Goal: Information Seeking & Learning: Learn about a topic

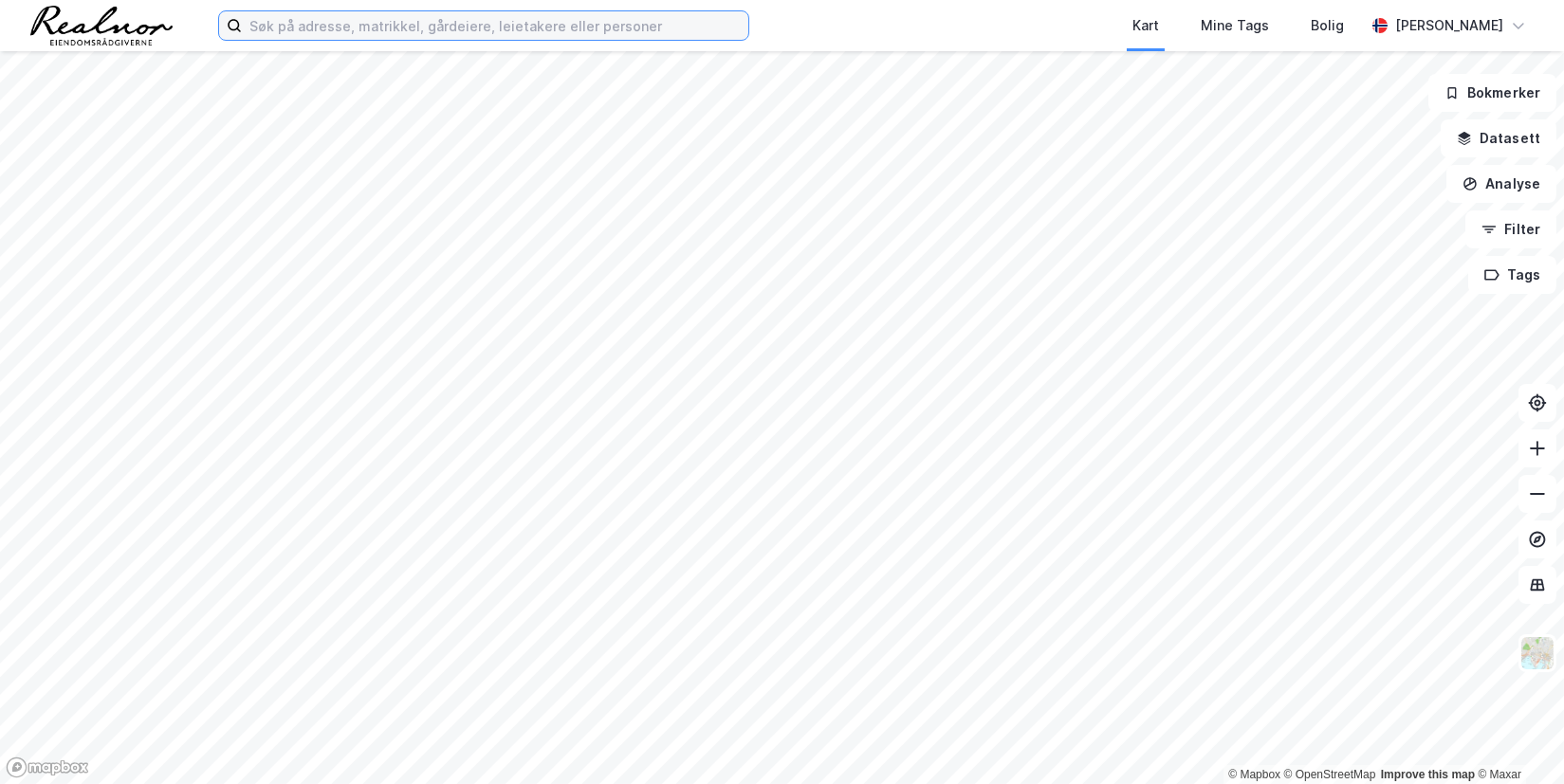
click at [394, 30] on input at bounding box center [495, 25] width 506 height 28
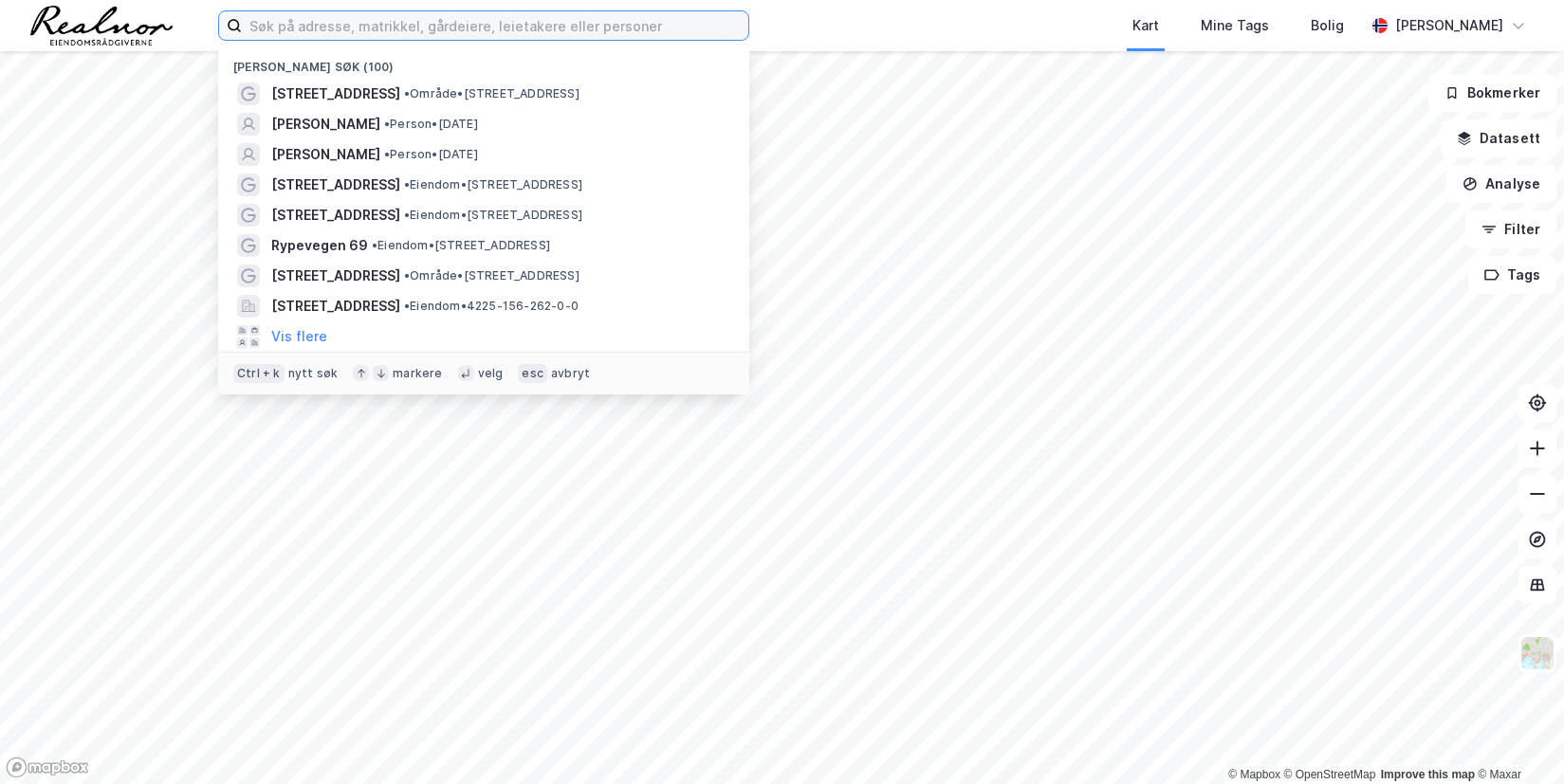
paste input "[STREET_ADDRESS]"
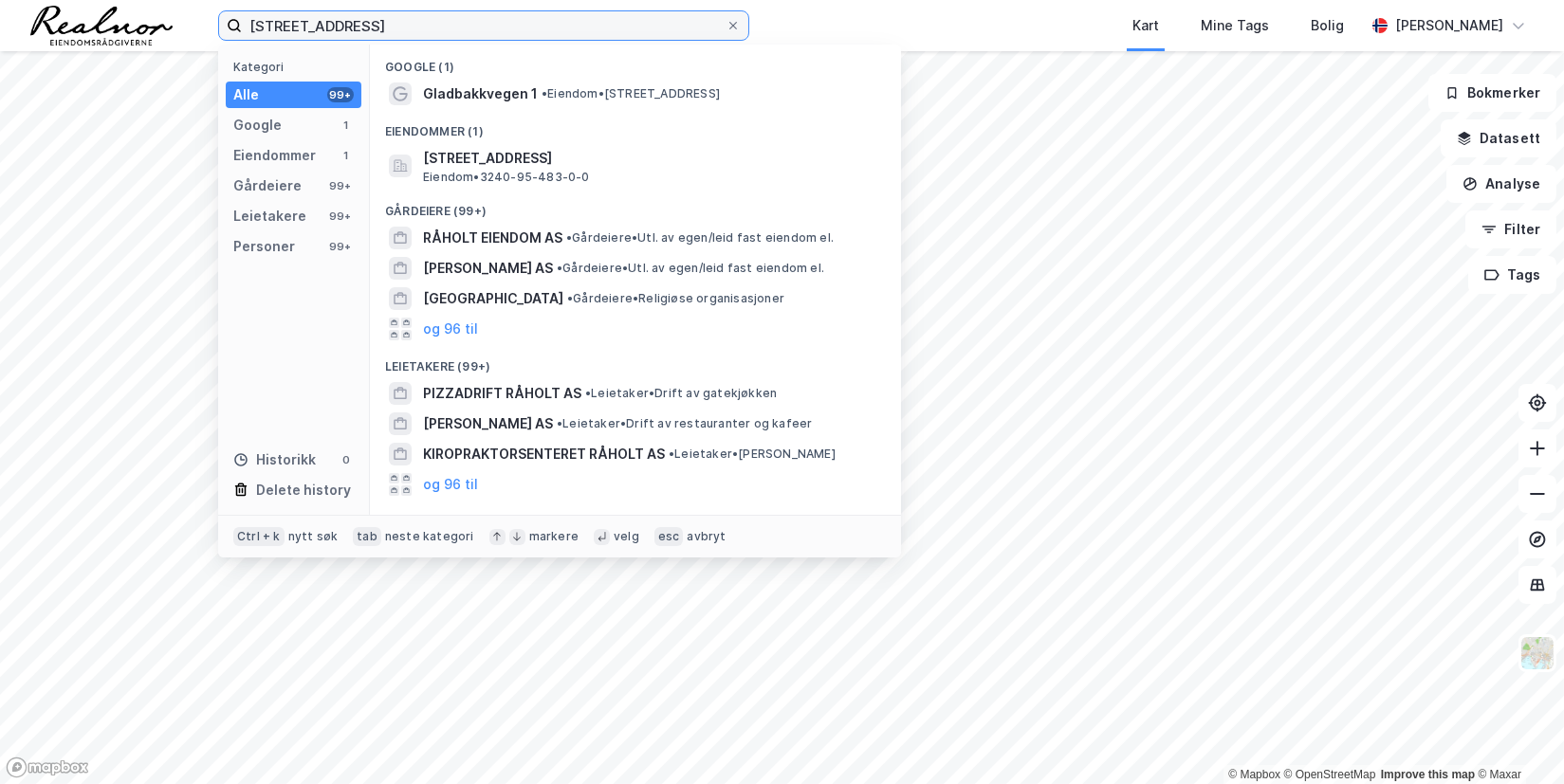
click at [481, 27] on input "[STREET_ADDRESS]" at bounding box center [484, 25] width 484 height 28
type input "[STREET_ADDRESS]"
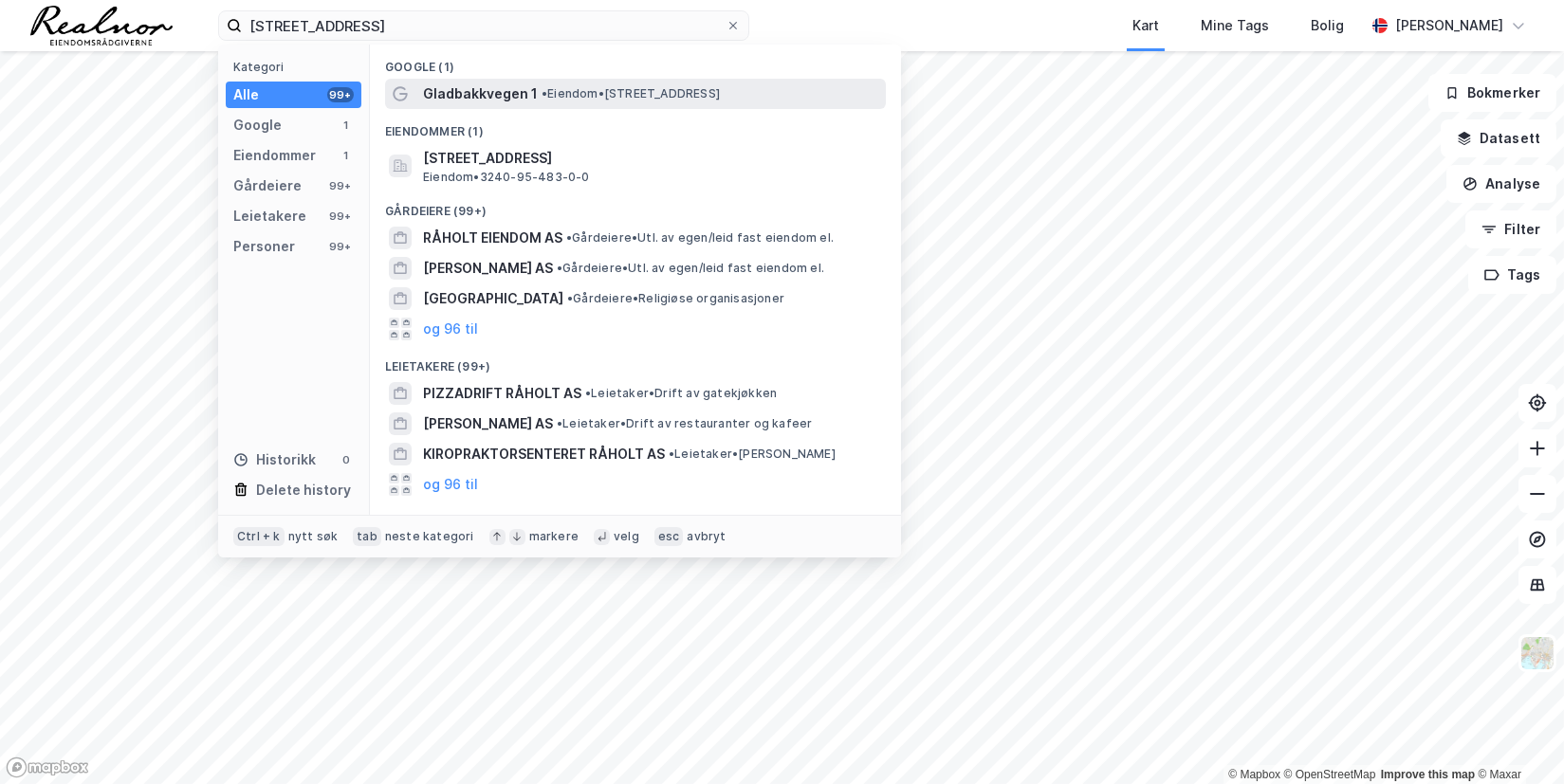
click at [528, 84] on span "Gladbakkvegen 1" at bounding box center [480, 93] width 114 height 22
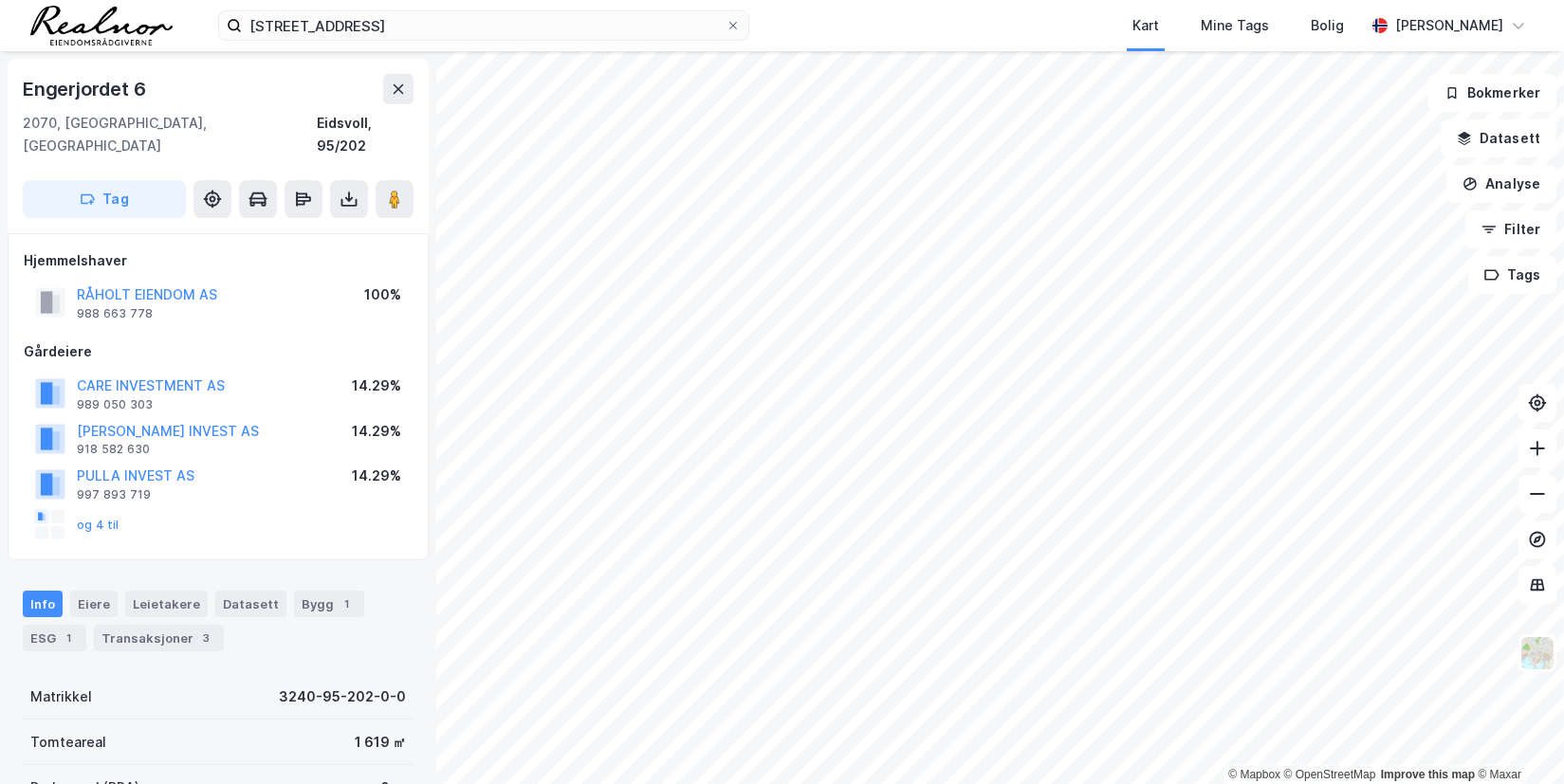
scroll to position [1, 0]
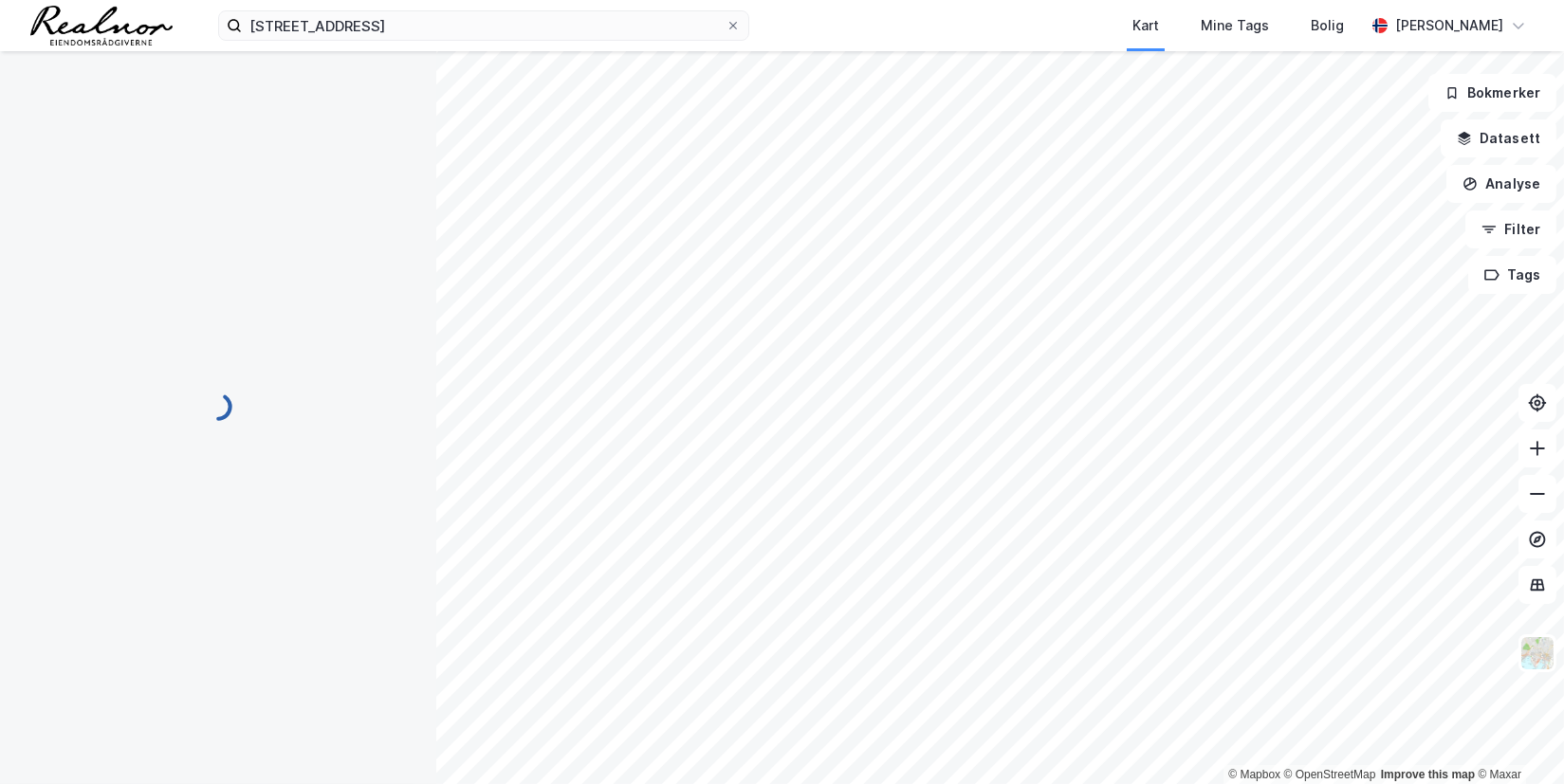
scroll to position [1, 0]
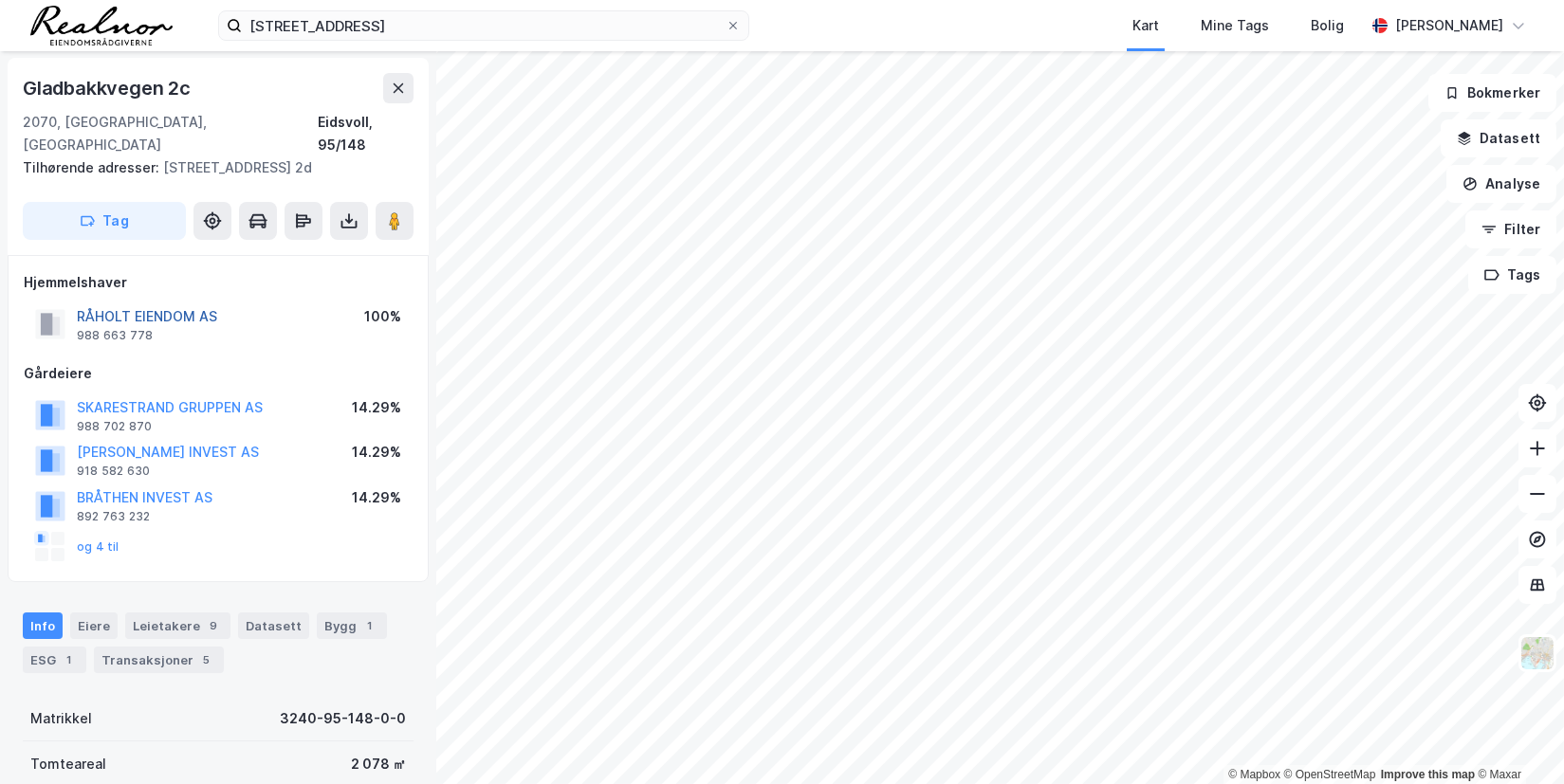
click at [0, 0] on button "RÅHOLT EIENDOM AS" at bounding box center [0, 0] width 0 height 0
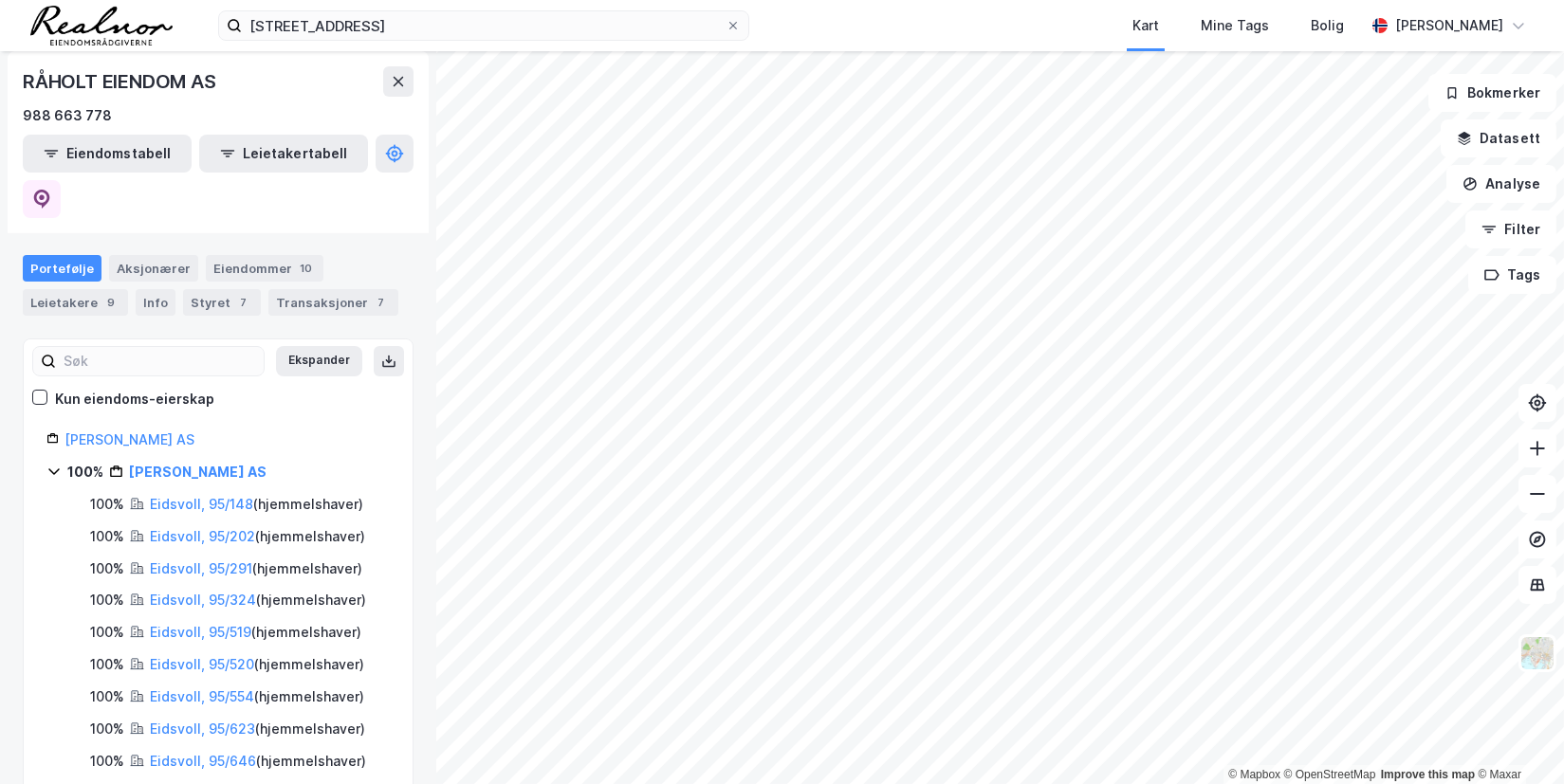
scroll to position [198, 0]
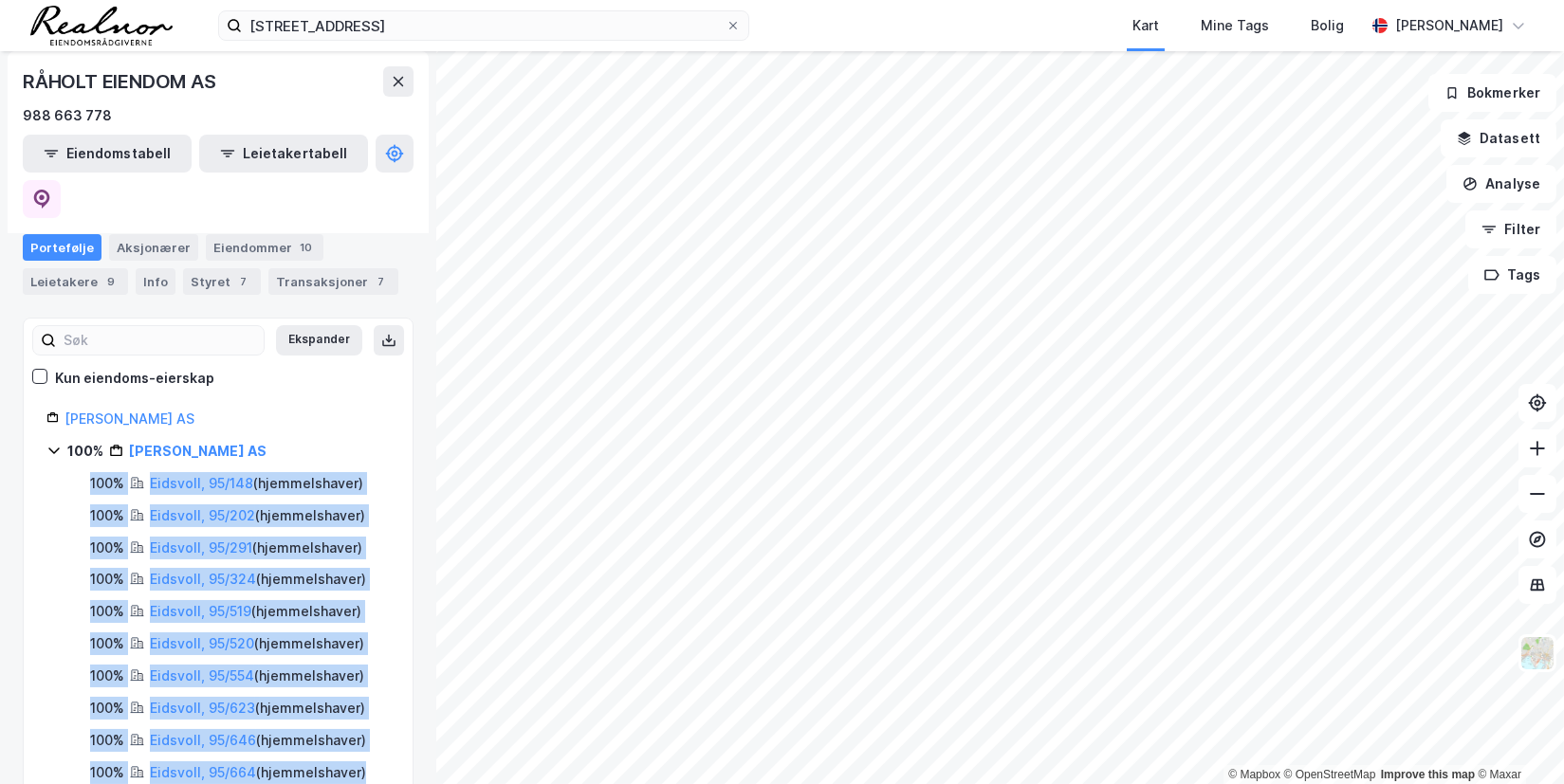
drag, startPoint x: 372, startPoint y: 732, endPoint x: 85, endPoint y: 440, distance: 409.4
click at [85, 472] on div "100% Eidsvoll, 95/148 ( hjemmelshaver ) 100% Eidsvoll, 95/202 ( hjemmelshaver )…" at bounding box center [230, 627] width 320 height 311
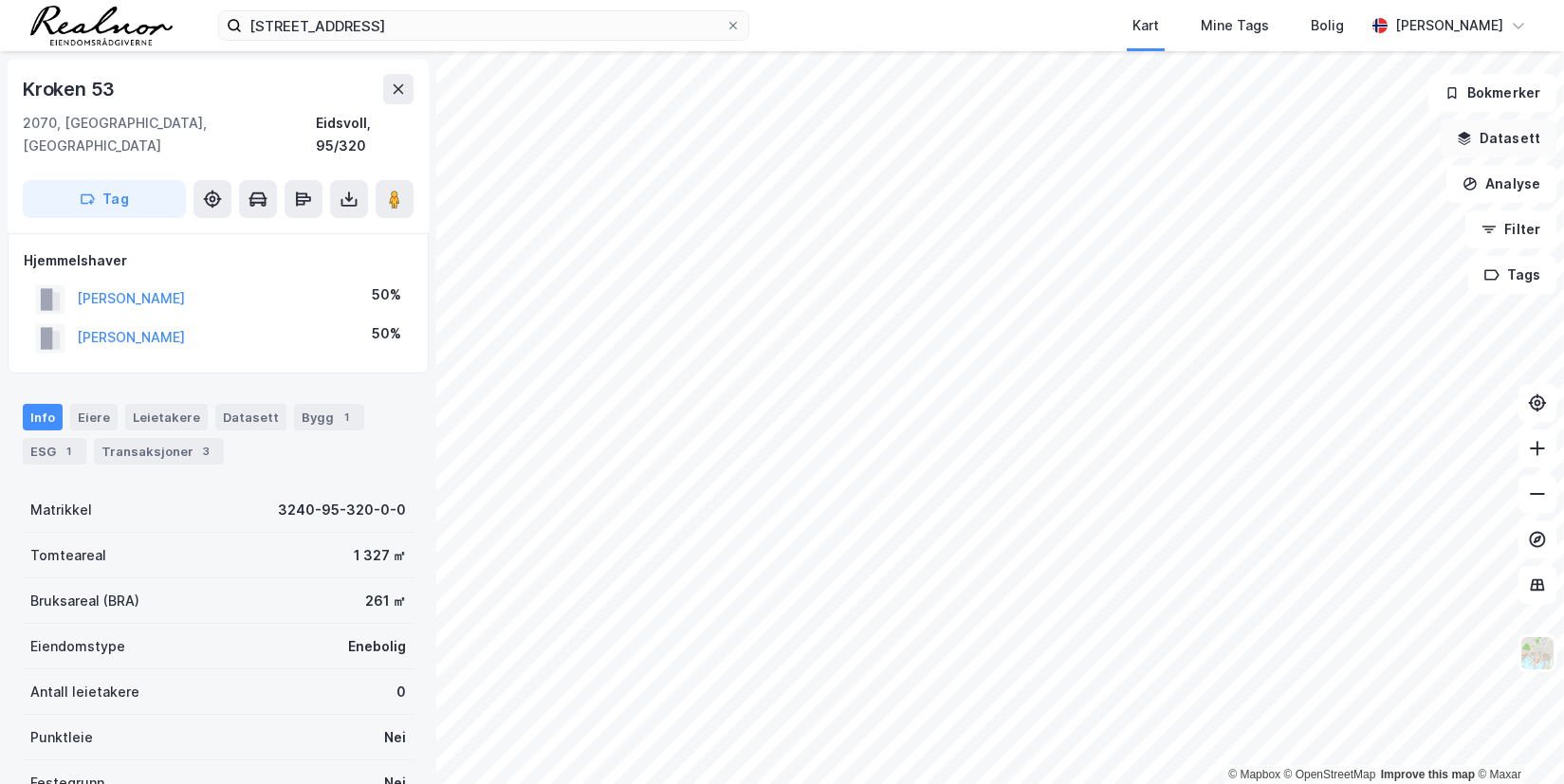
scroll to position [1, 0]
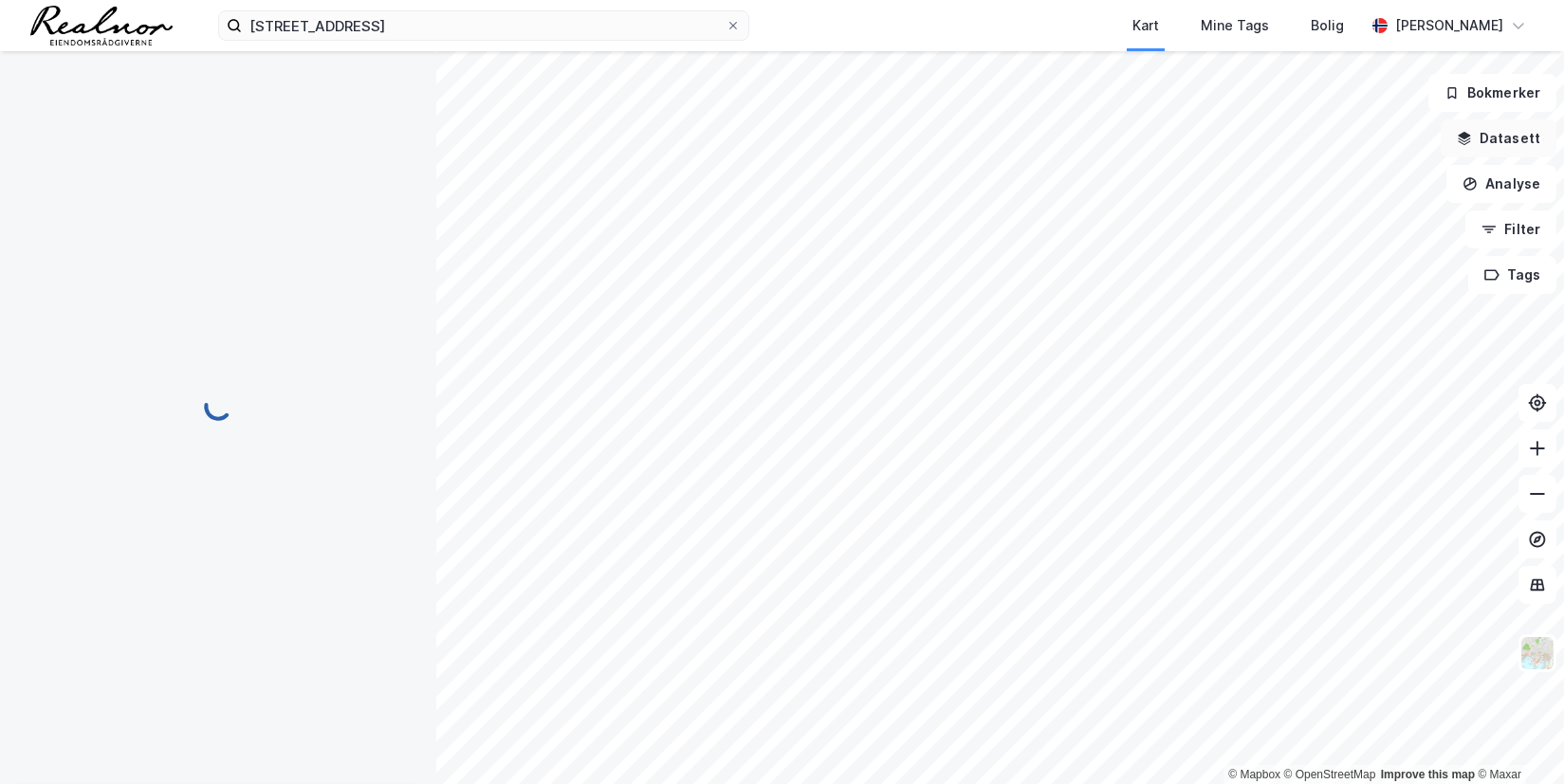
scroll to position [1, 0]
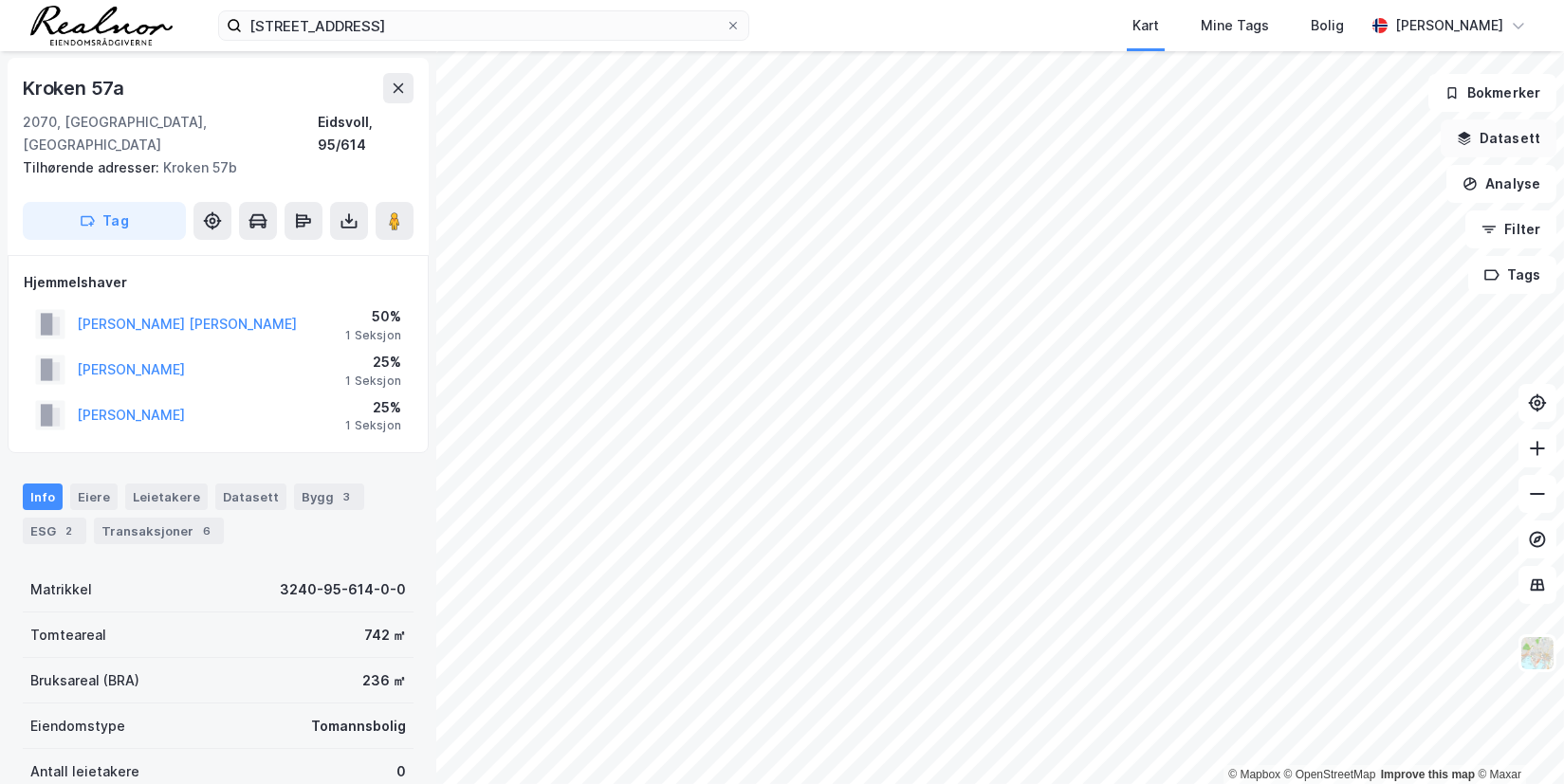
scroll to position [1, 0]
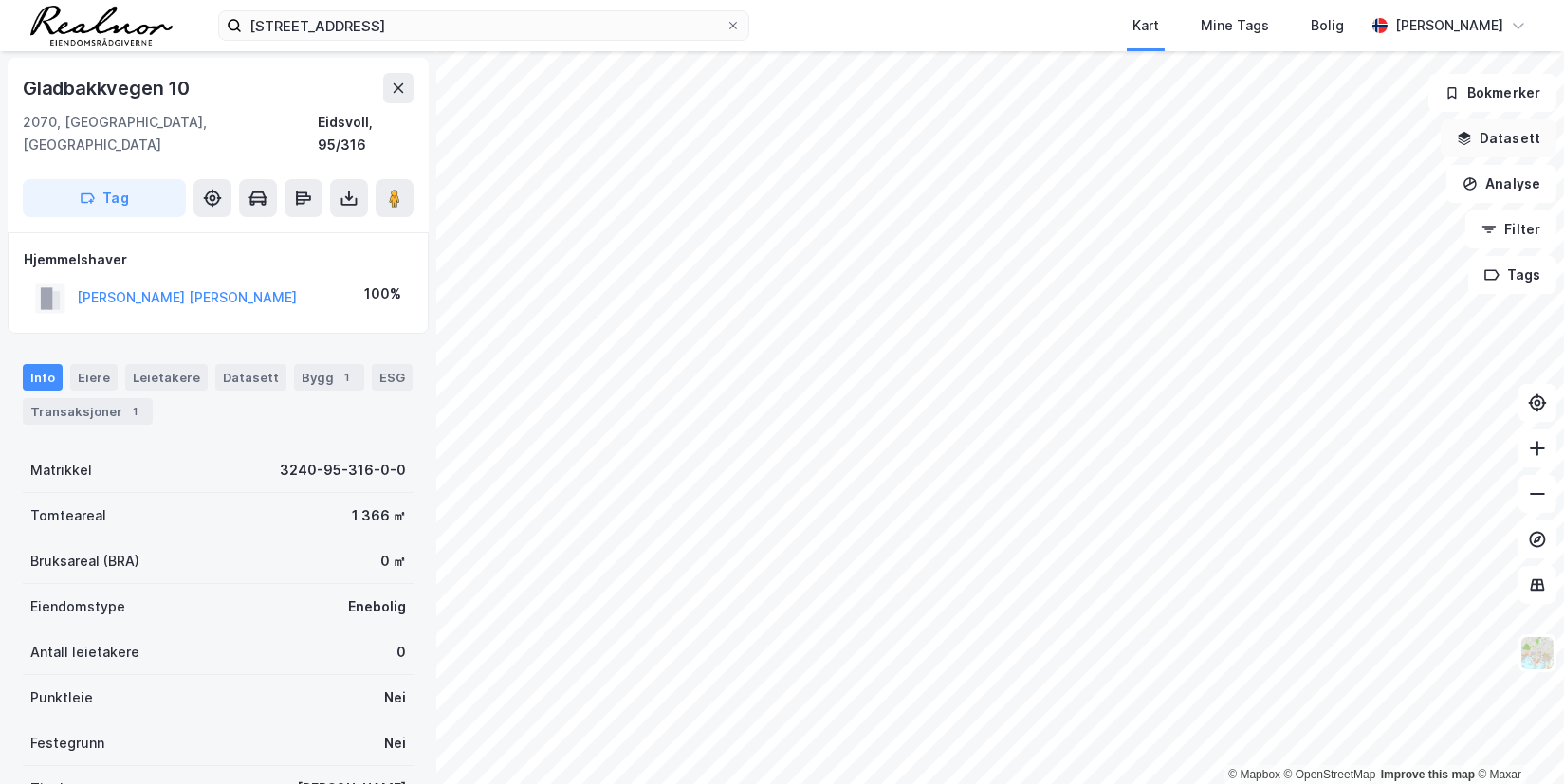
scroll to position [1, 0]
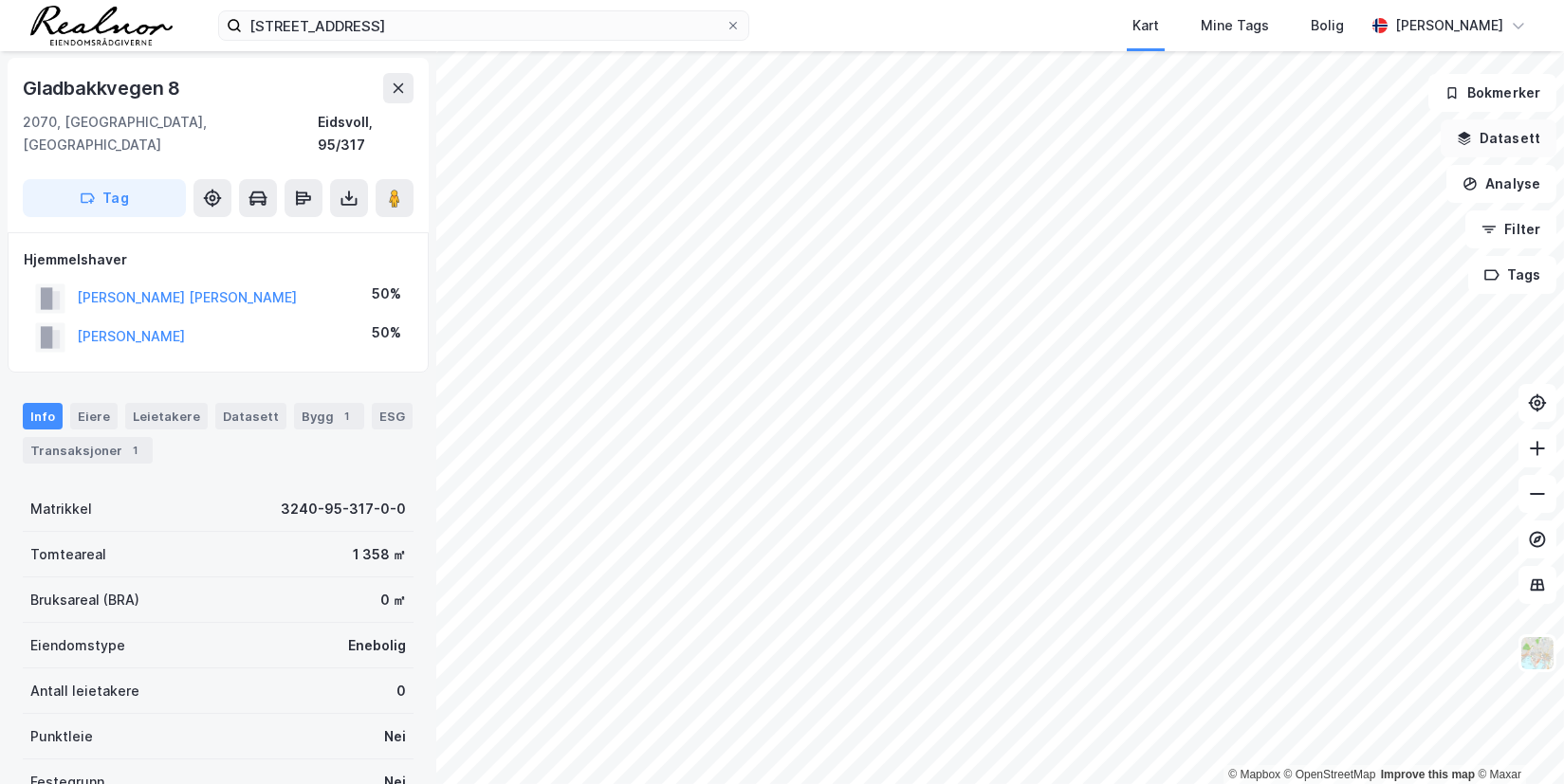
scroll to position [1, 0]
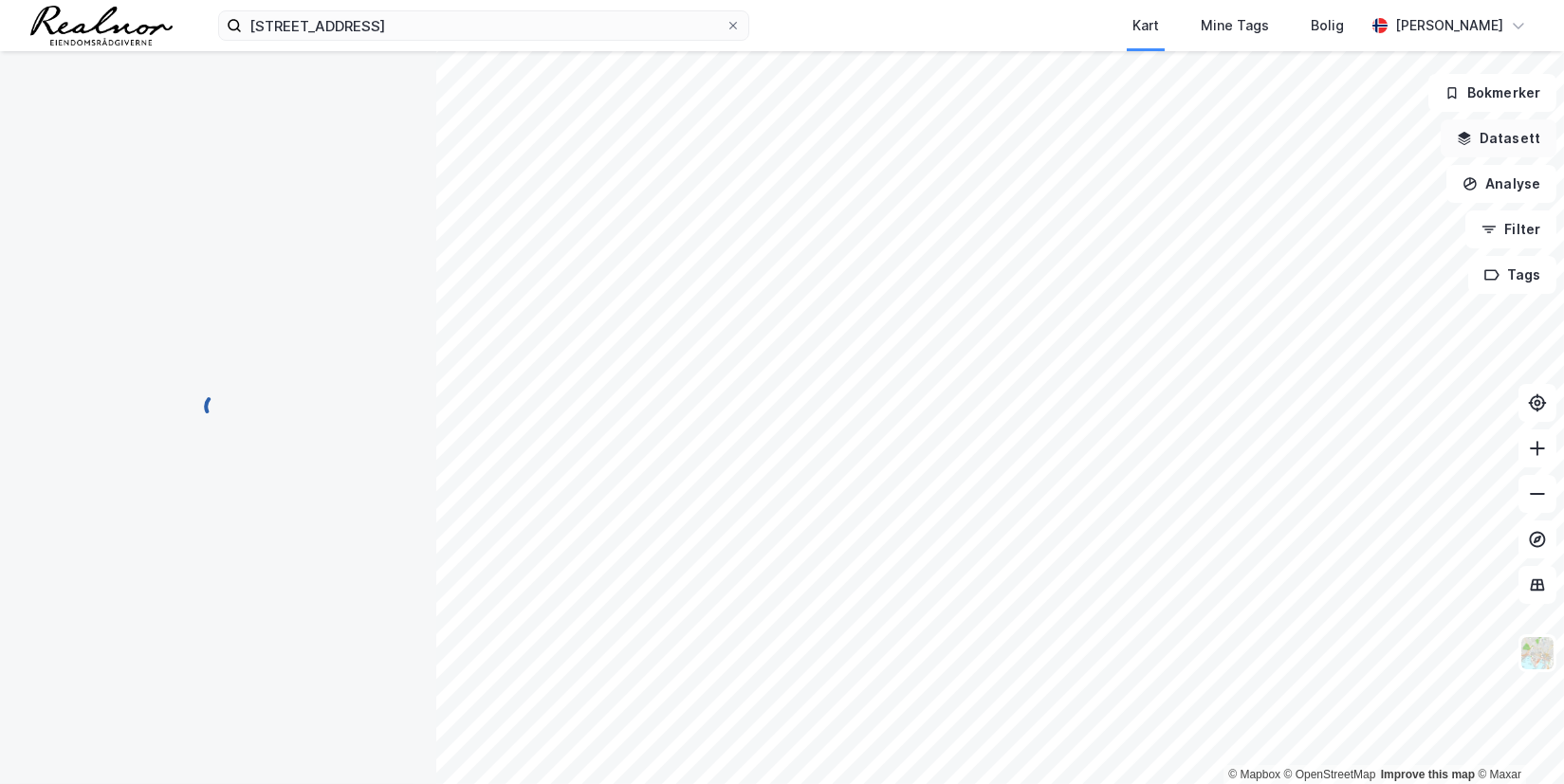
scroll to position [1, 0]
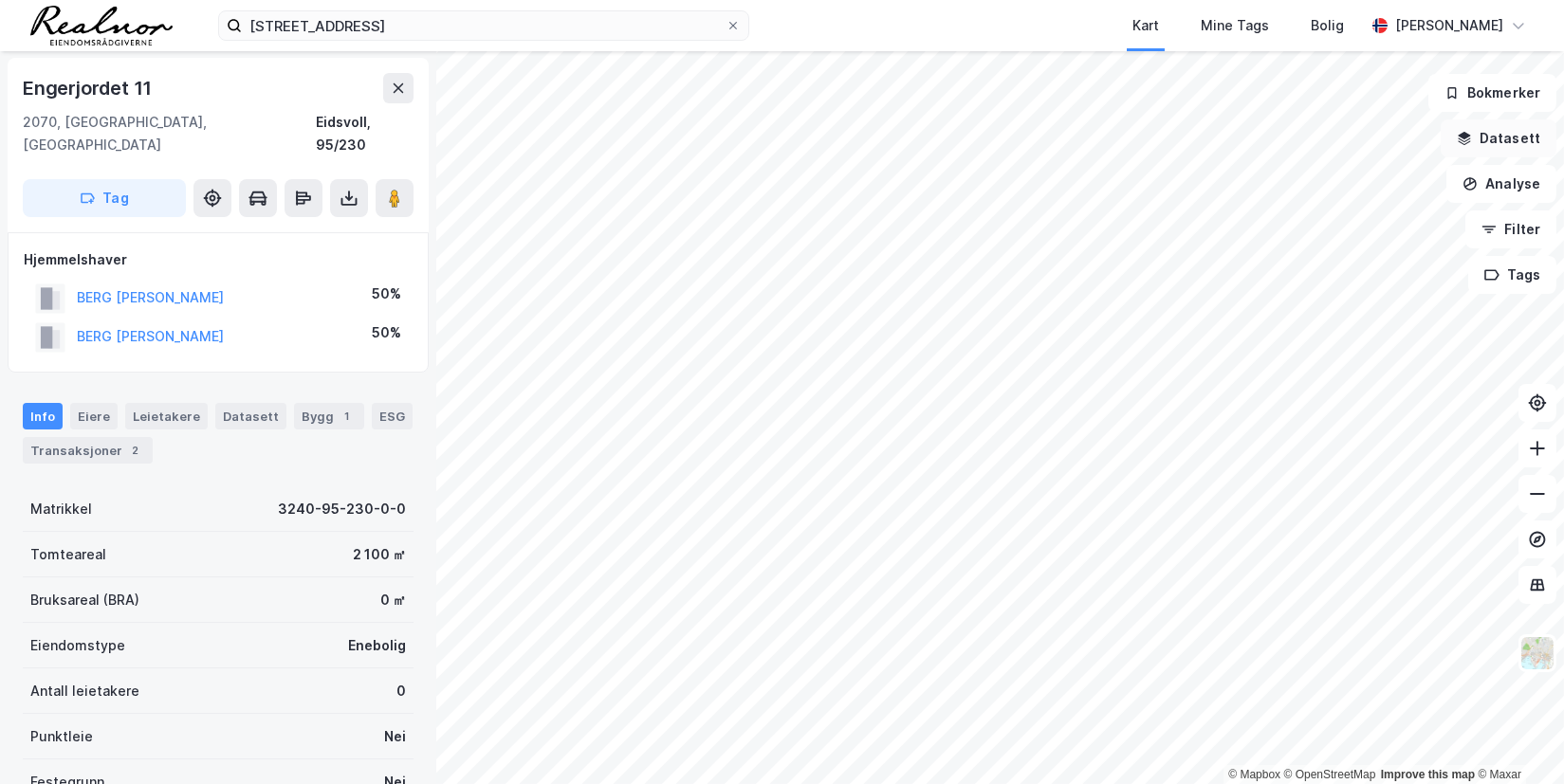
scroll to position [1, 0]
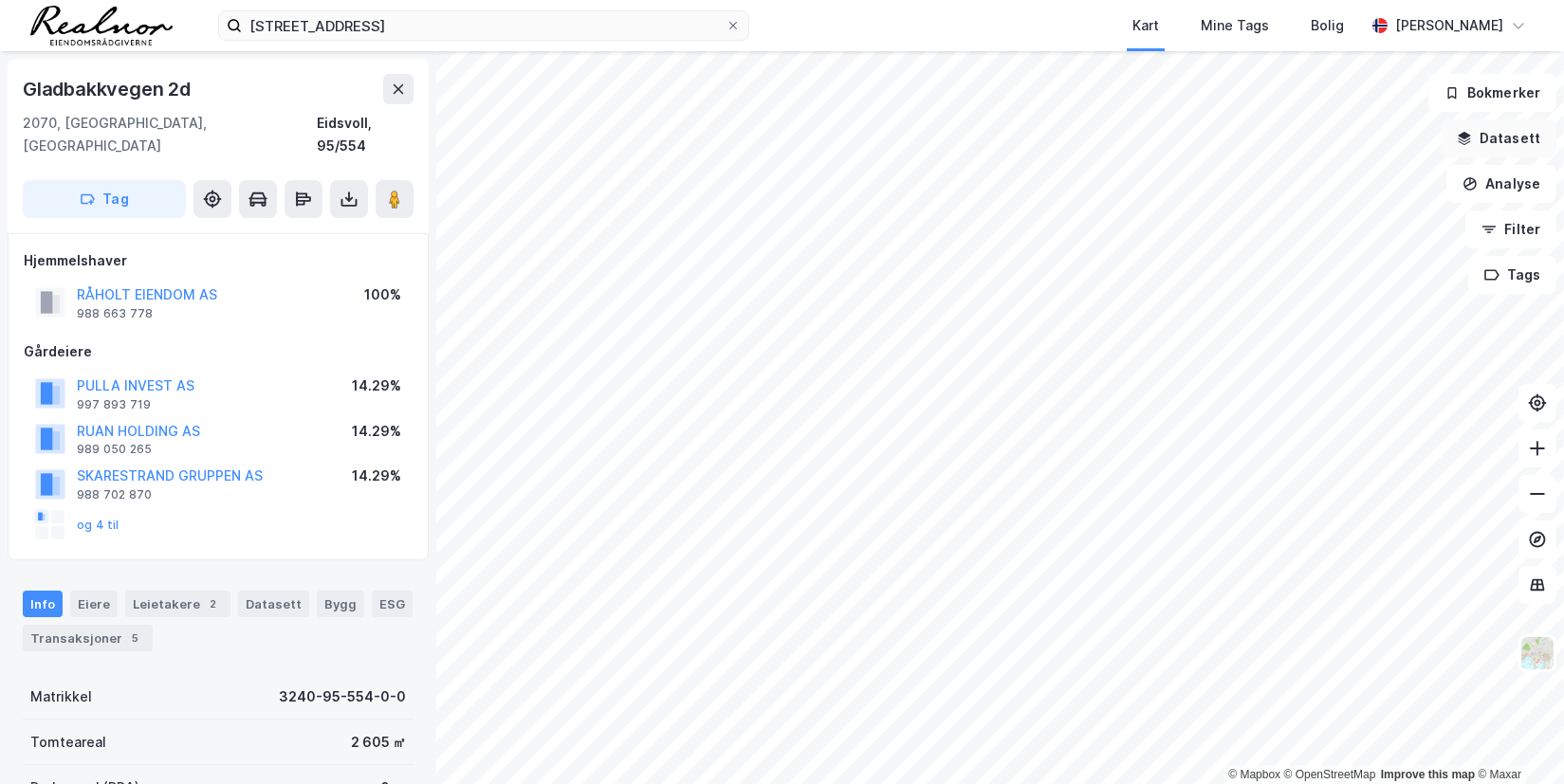
click at [1480, 127] on button "Datasett" at bounding box center [1499, 138] width 115 height 38
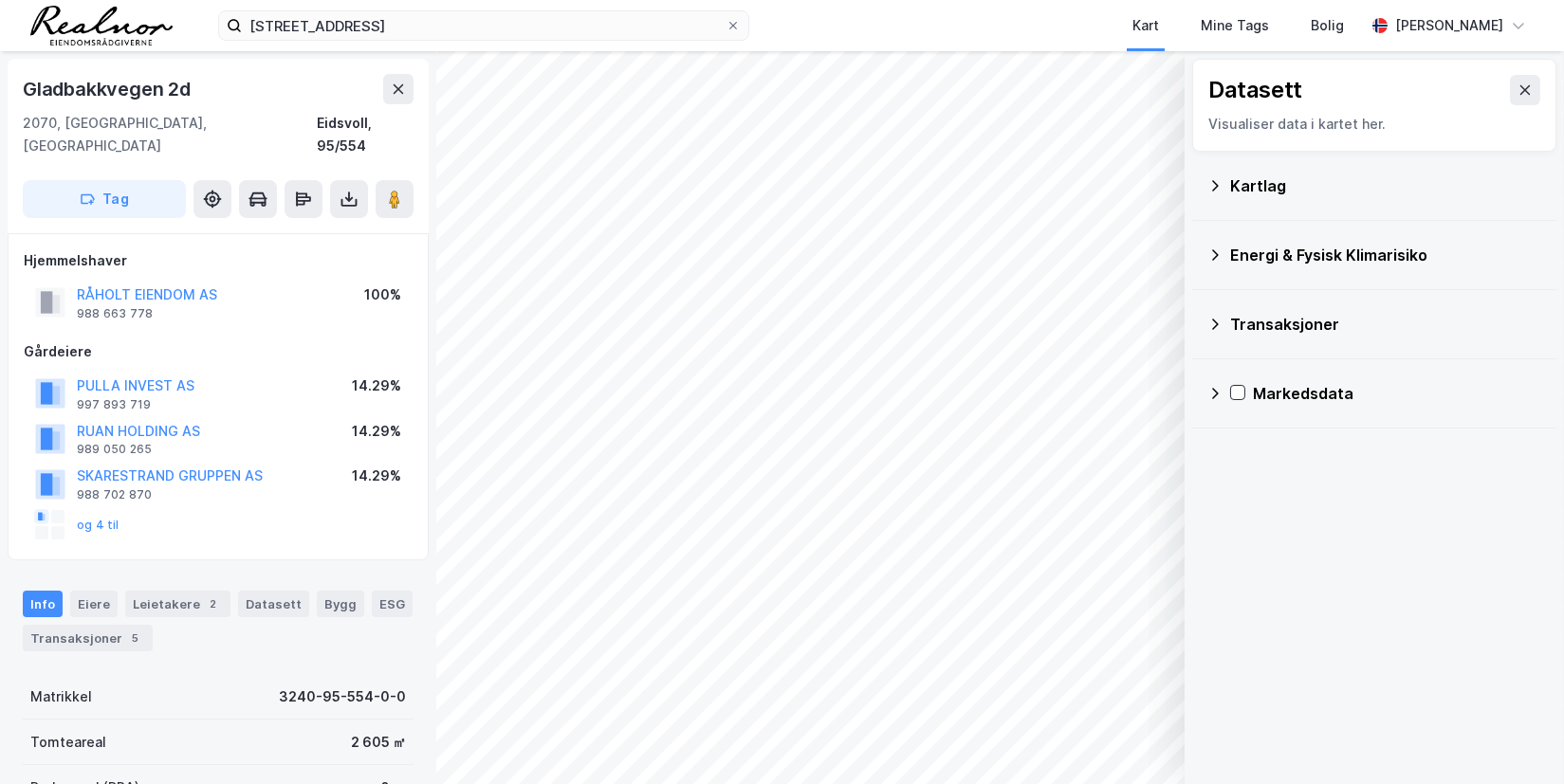
click at [1234, 189] on div "Kartlag" at bounding box center [1385, 186] width 311 height 22
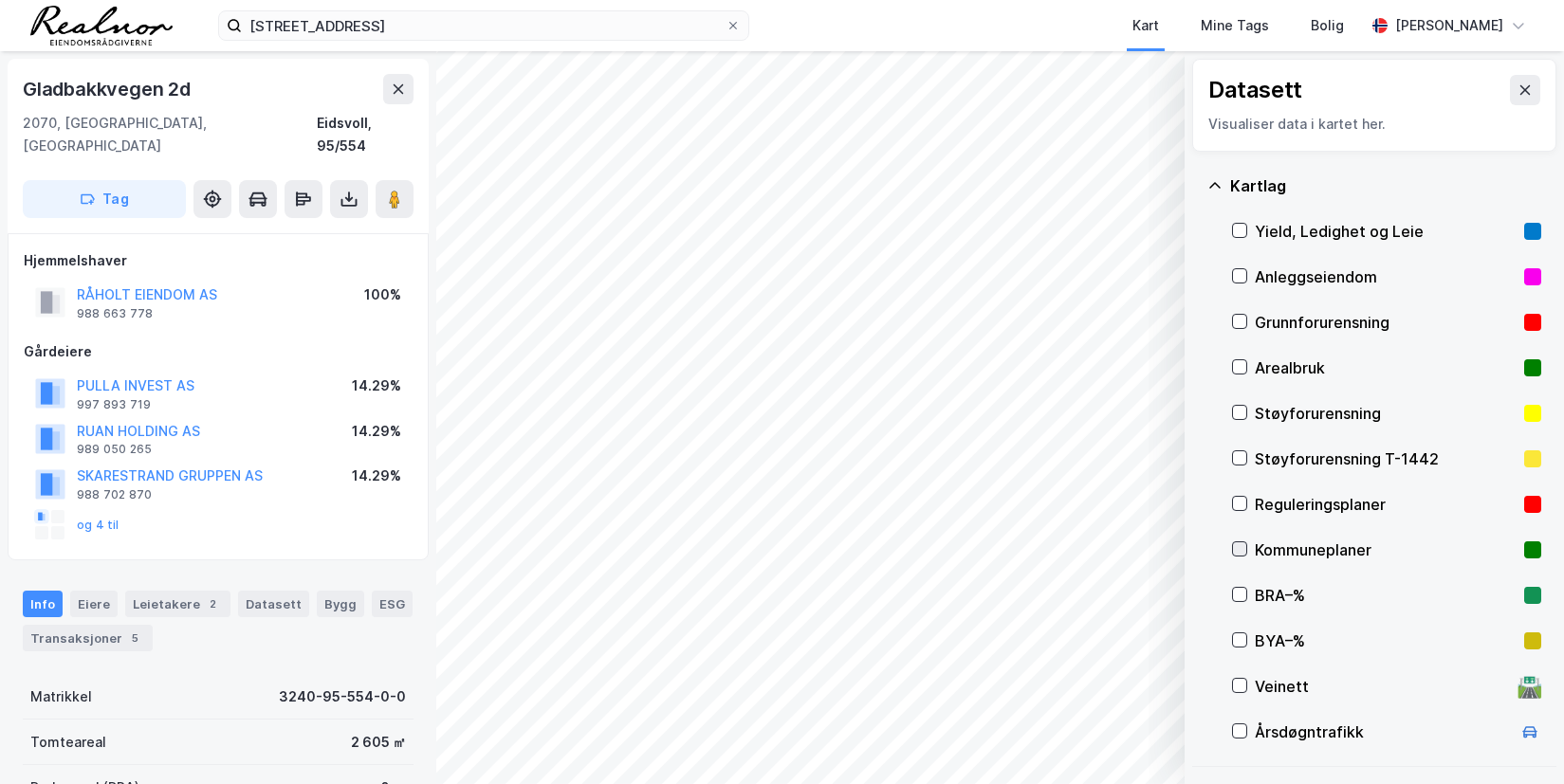
click at [1243, 550] on icon at bounding box center [1240, 549] width 14 height 14
click at [1242, 497] on icon at bounding box center [1240, 504] width 14 height 14
click at [1242, 554] on icon at bounding box center [1240, 549] width 14 height 14
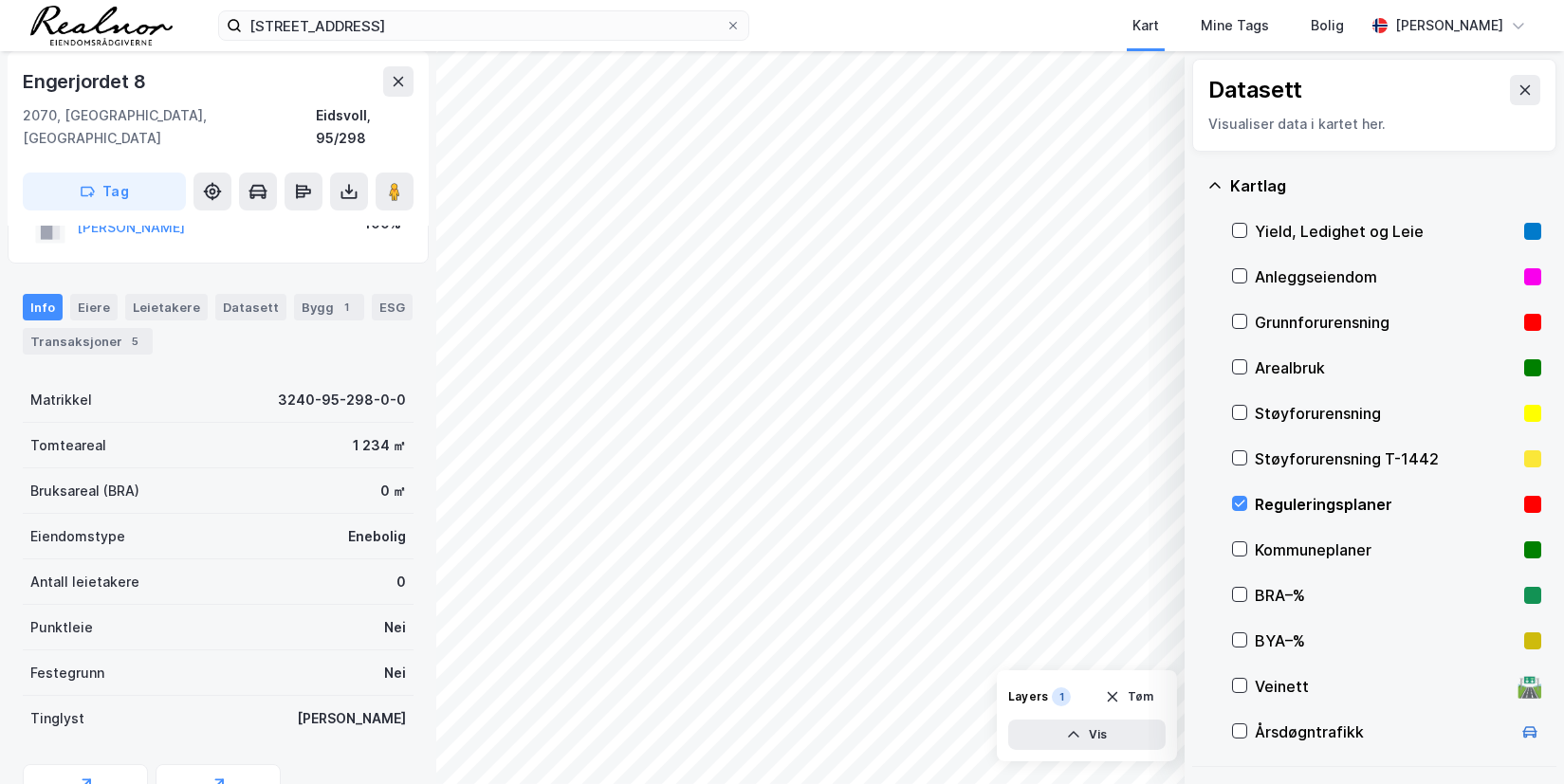
scroll to position [149, 0]
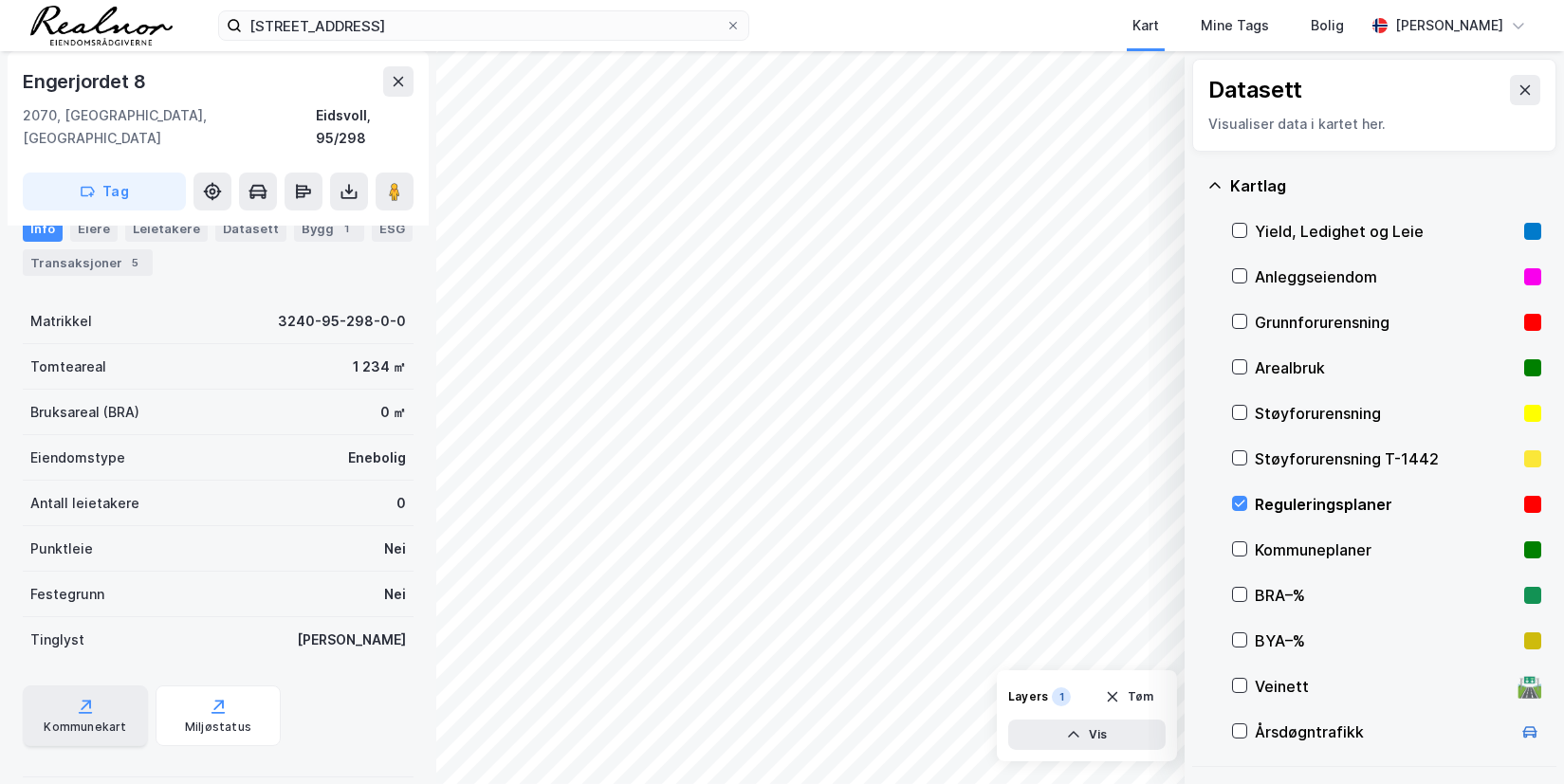
click at [99, 720] on div "Kommunekart" at bounding box center [85, 727] width 82 height 16
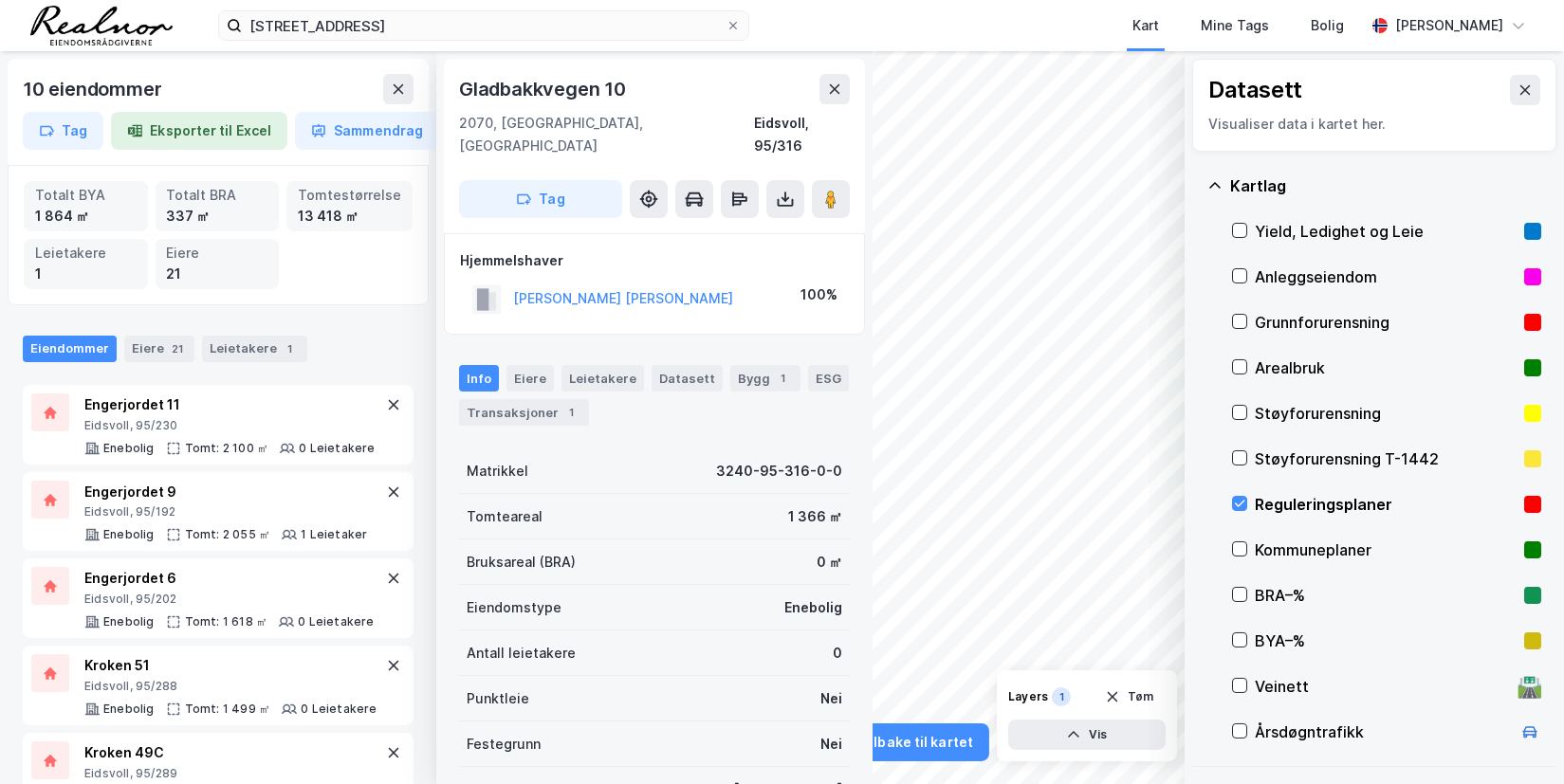
click at [824, 439] on div "10 eiendommer Tag Eksporter til Excel Sammendrag Totalt BYA 1 864 ㎡ Totalt BRA …" at bounding box center [782, 417] width 1564 height 732
click at [398, 94] on icon at bounding box center [399, 89] width 16 height 16
